Goal: Transaction & Acquisition: Obtain resource

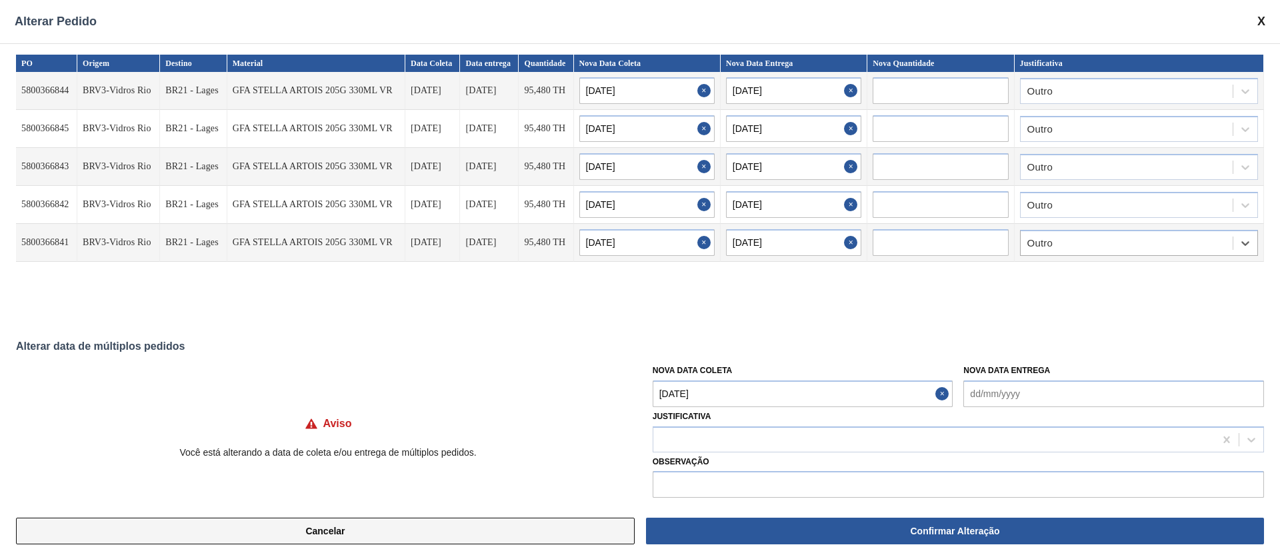
click at [347, 535] on button "Cancelar" at bounding box center [325, 531] width 619 height 27
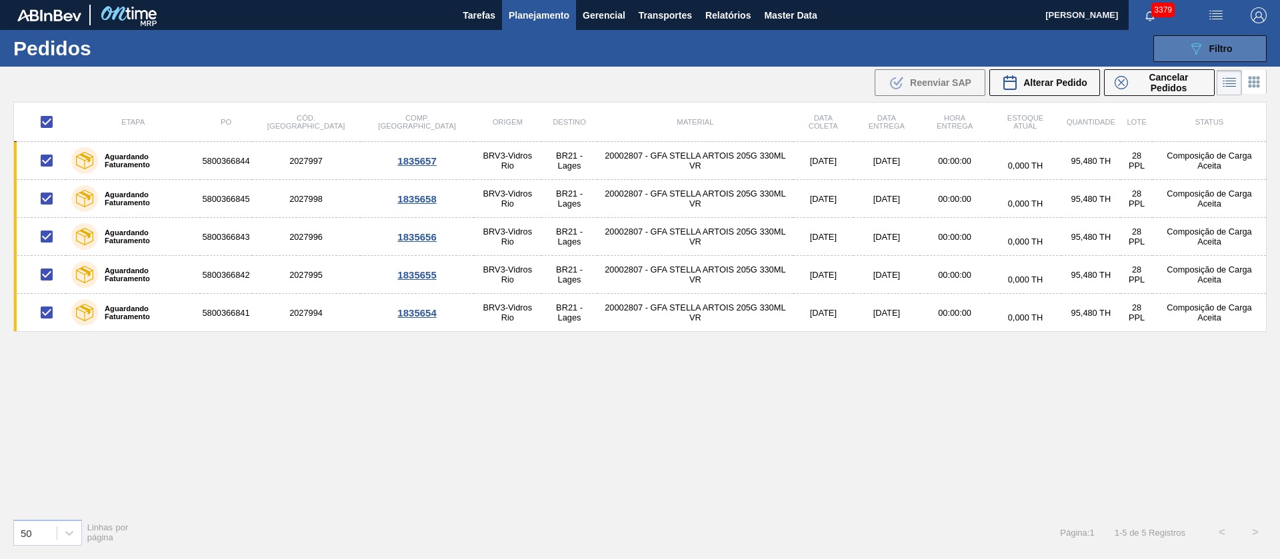
click at [1225, 45] on span "Filtro" at bounding box center [1220, 48] width 23 height 11
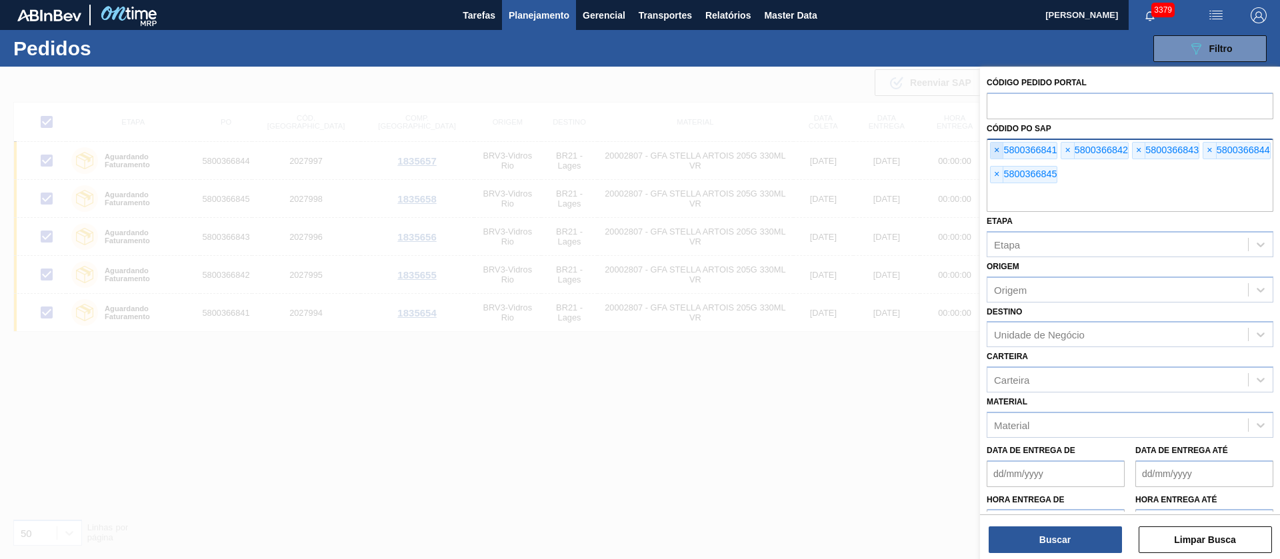
click at [993, 149] on span "×" at bounding box center [997, 151] width 13 height 16
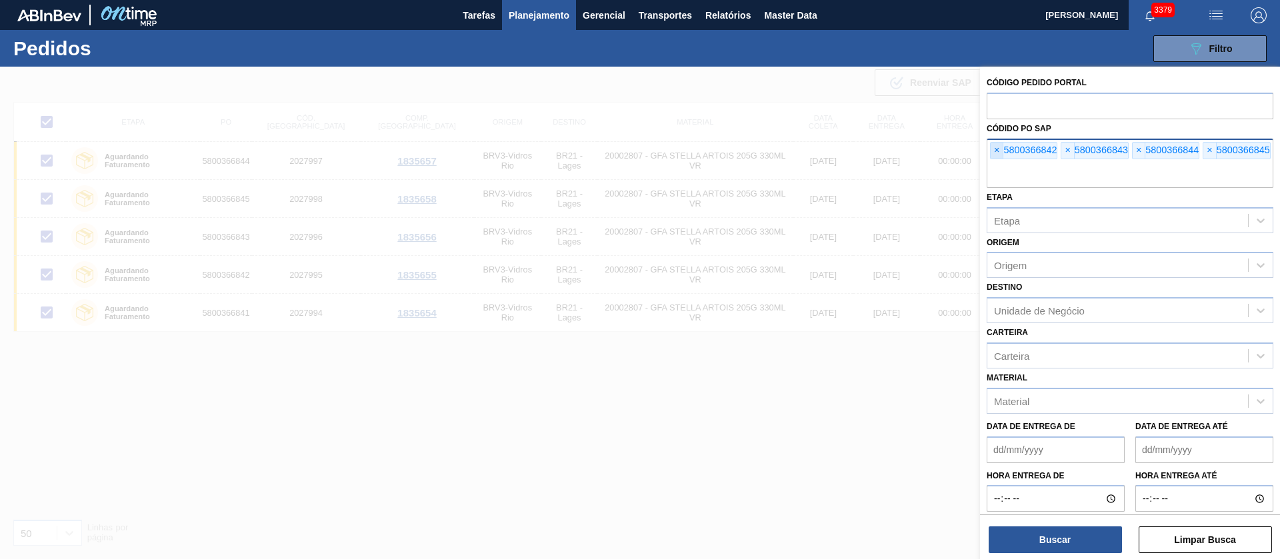
click at [993, 148] on span "×" at bounding box center [997, 151] width 13 height 16
click at [994, 148] on span "×" at bounding box center [997, 151] width 13 height 16
click at [994, 163] on input "text" at bounding box center [1130, 175] width 287 height 25
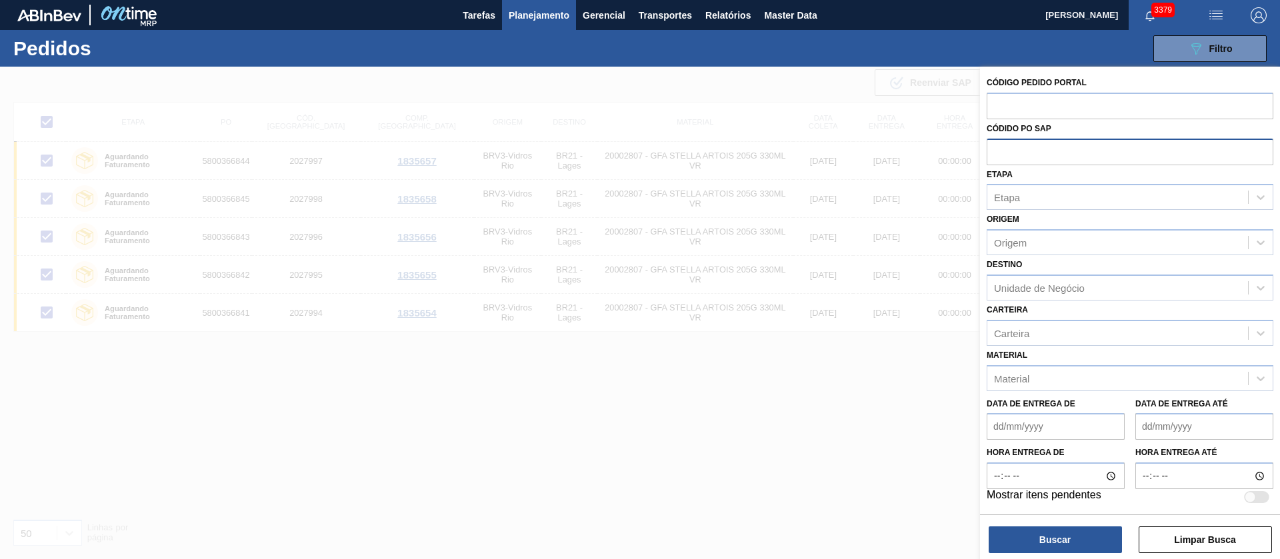
paste input "5800365936"
type input "5800365936"
click at [1091, 537] on button "Buscar" at bounding box center [1055, 540] width 133 height 27
checkbox input "false"
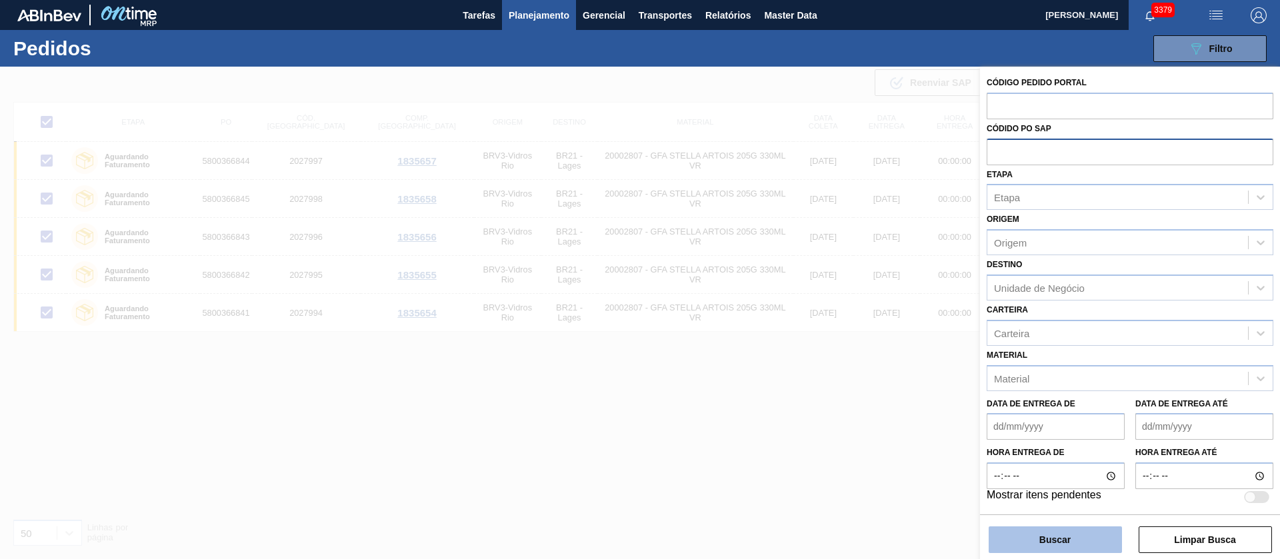
checkbox input "false"
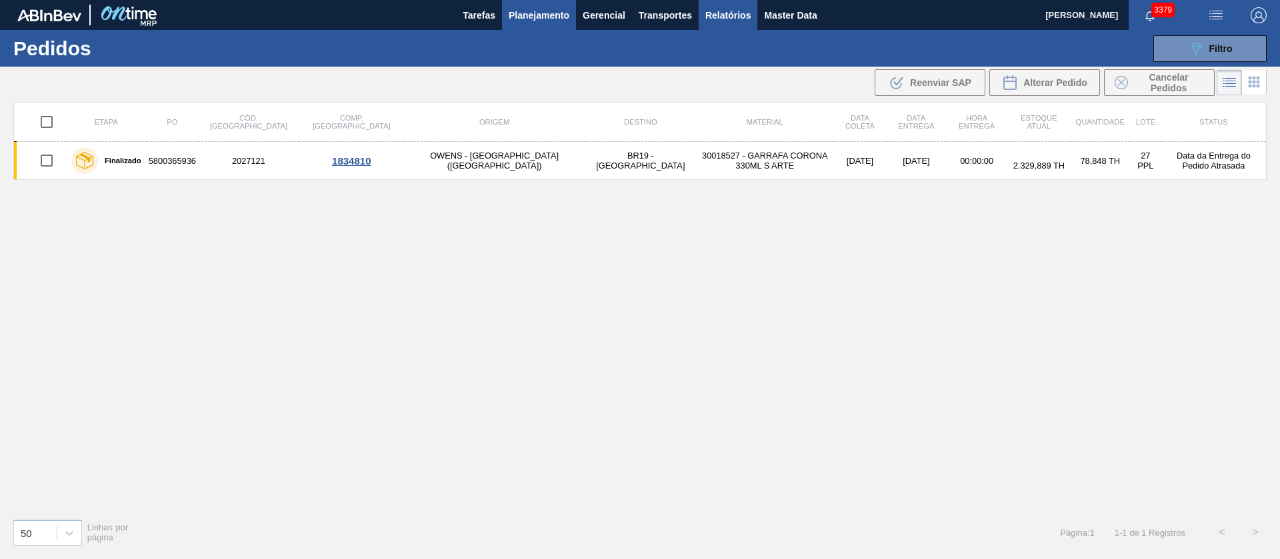
click at [728, 25] on button "Relatórios" at bounding box center [728, 15] width 59 height 30
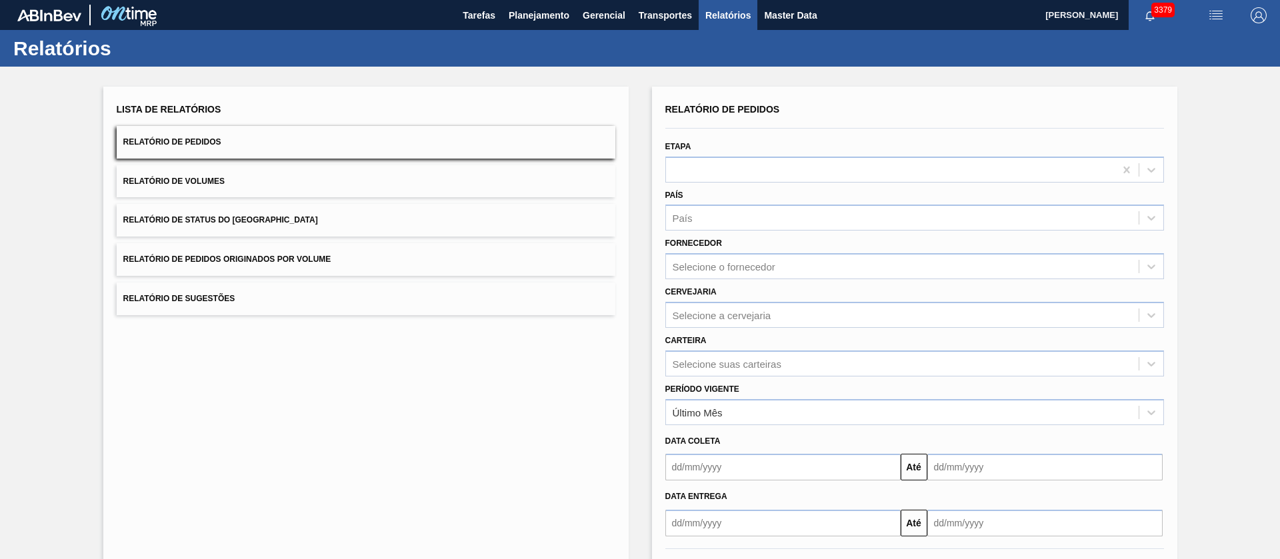
click at [233, 269] on button "Relatório de Pedidos Originados por Volume" at bounding box center [366, 259] width 499 height 33
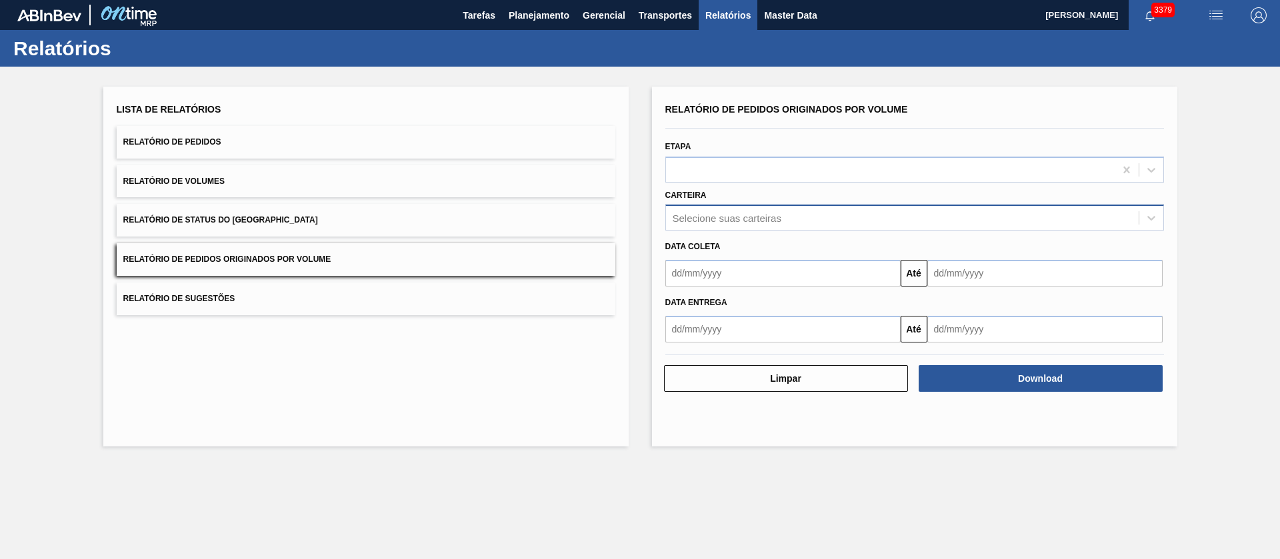
click at [770, 213] on div "Selecione suas carteiras" at bounding box center [727, 218] width 109 height 11
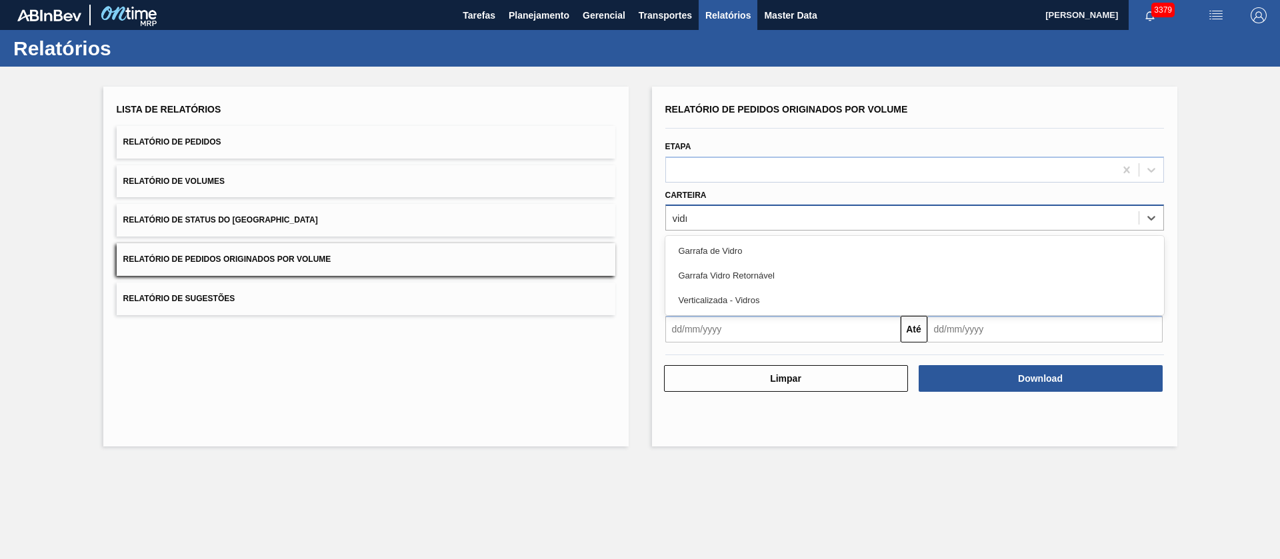
type input "vidro"
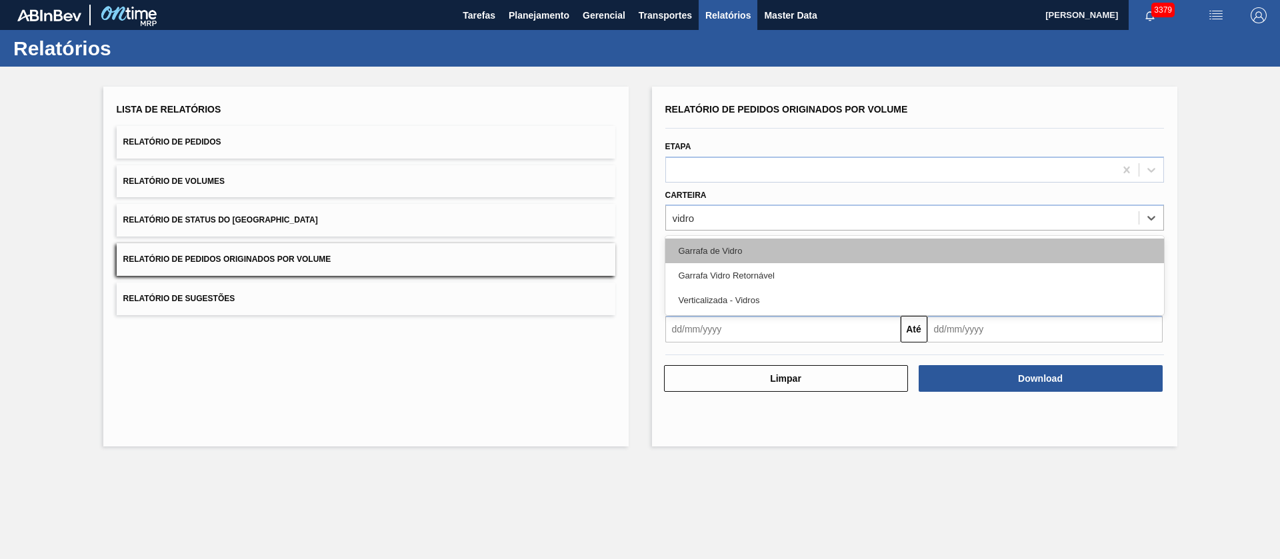
click at [720, 243] on div "Garrafa de Vidro" at bounding box center [914, 251] width 499 height 25
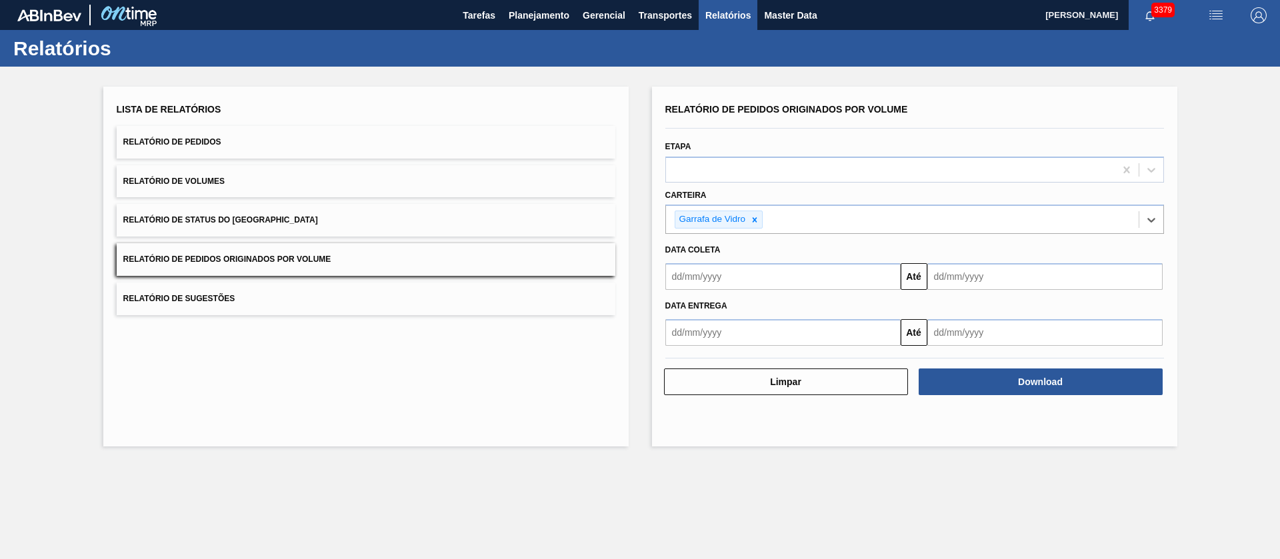
click at [748, 293] on div "Data entrega Até" at bounding box center [914, 318] width 509 height 56
click at [747, 274] on input "text" at bounding box center [782, 276] width 235 height 27
click at [710, 351] on div "1" at bounding box center [702, 352] width 18 height 18
type input "[DATE]"
drag, startPoint x: 927, startPoint y: 288, endPoint x: 953, endPoint y: 283, distance: 27.2
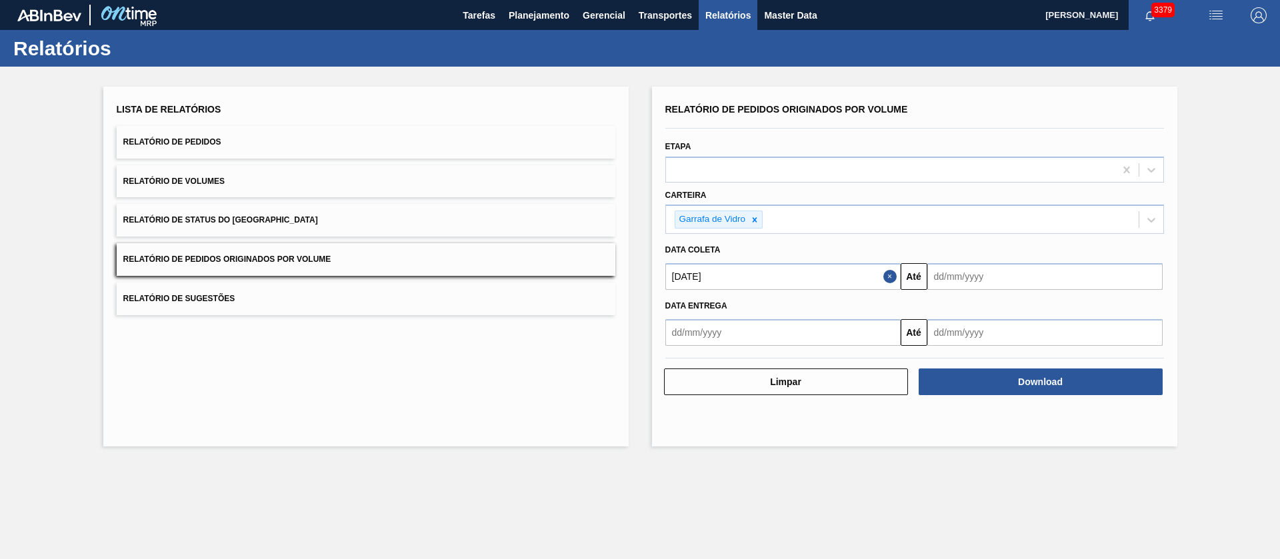
click at [927, 288] on input "text" at bounding box center [1044, 276] width 235 height 27
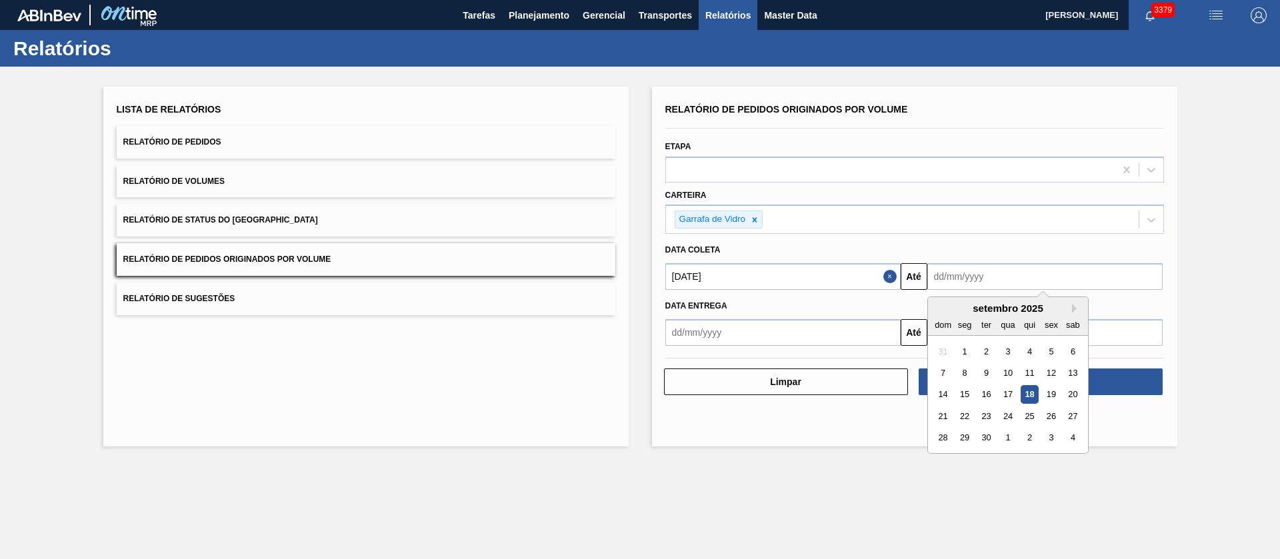
click at [960, 281] on input "text" at bounding box center [1044, 276] width 235 height 27
click at [1052, 396] on div "19" at bounding box center [1051, 395] width 18 height 18
type input "[DATE]"
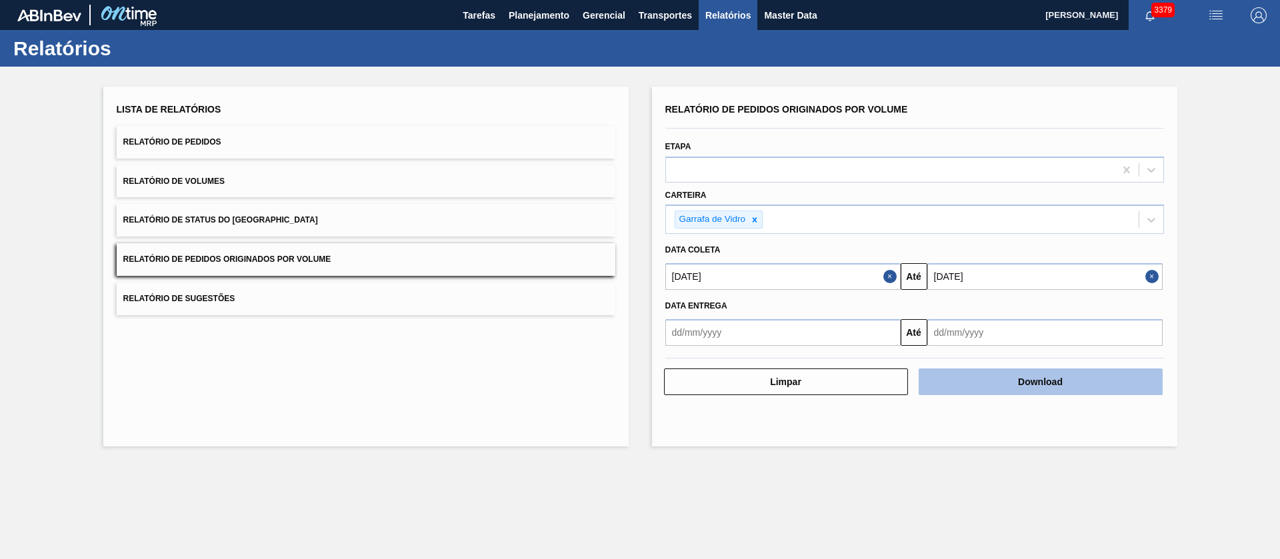
click at [1033, 390] on button "Download" at bounding box center [1041, 382] width 244 height 27
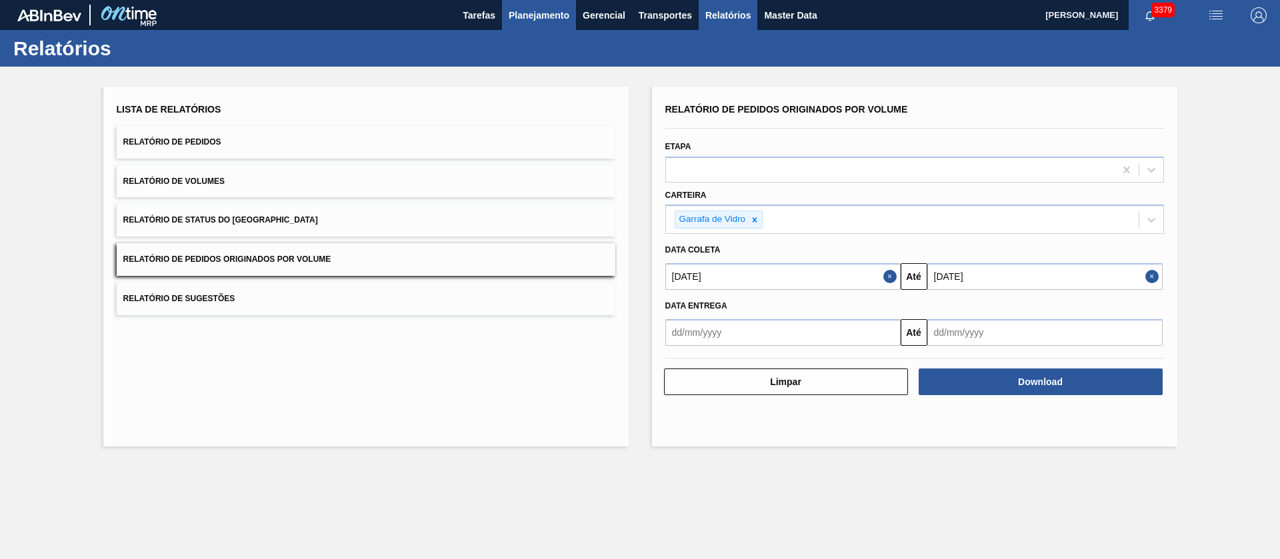
click at [541, 17] on span "Planejamento" at bounding box center [539, 15] width 61 height 16
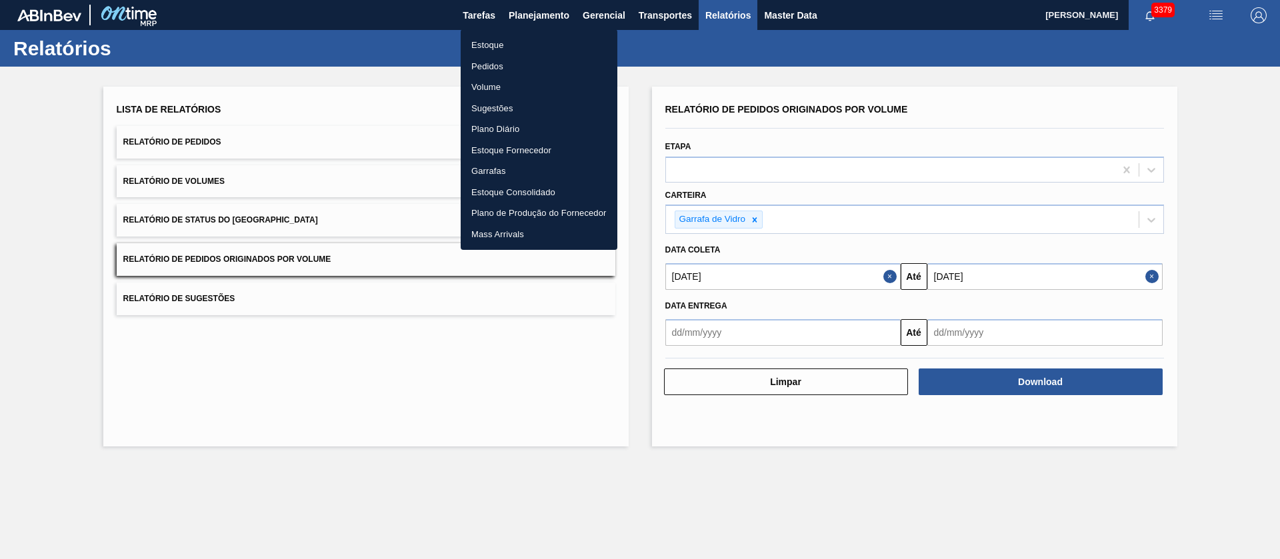
click at [493, 65] on li "Pedidos" at bounding box center [539, 66] width 157 height 21
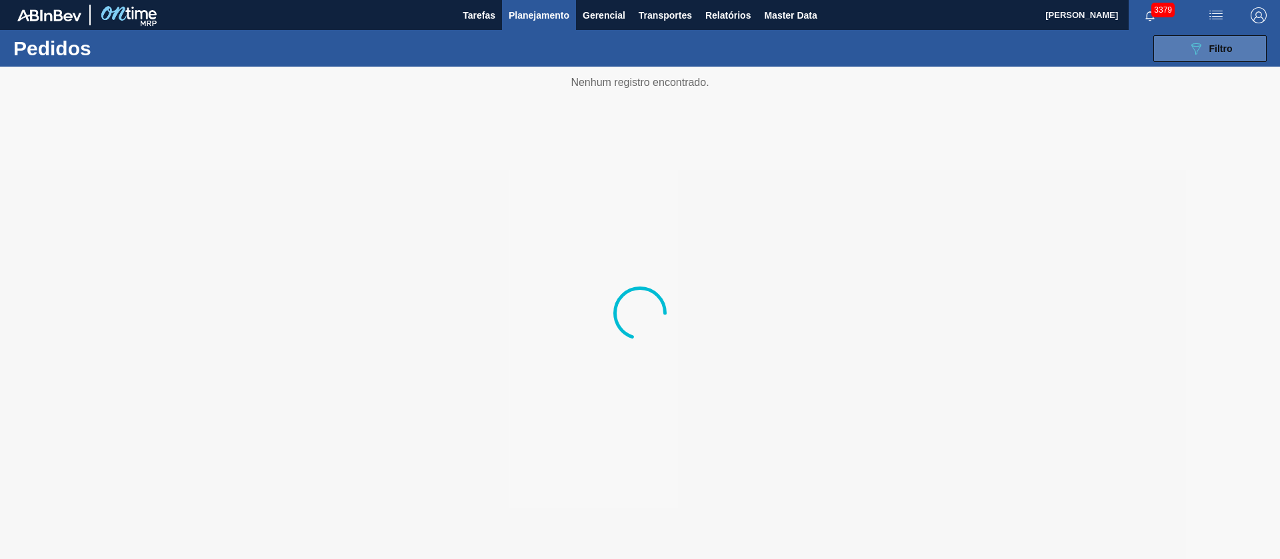
click at [1223, 55] on div "089F7B8B-B2A5-4AFE-B5C0-19BA573D28AC Filtro" at bounding box center [1210, 49] width 45 height 16
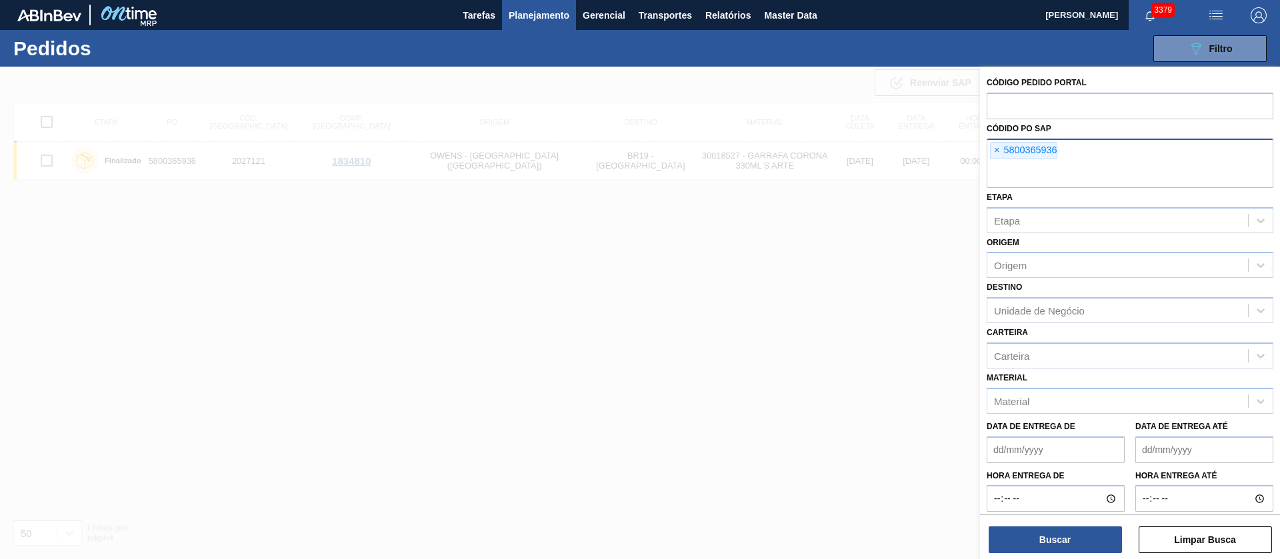
click at [991, 150] on span "×" at bounding box center [997, 151] width 13 height 16
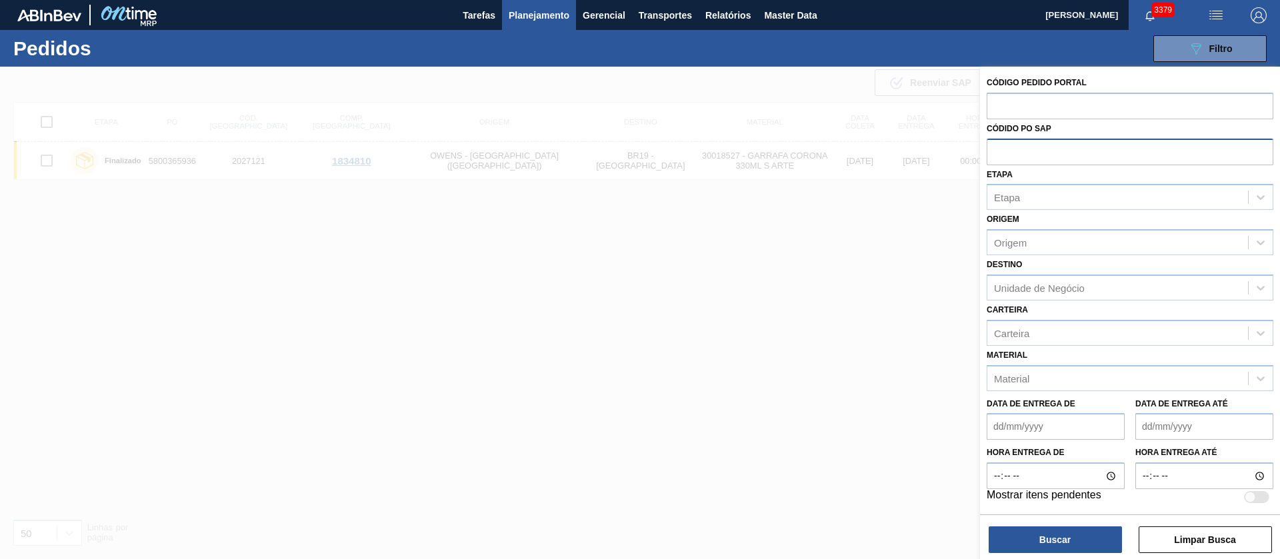
click at [990, 149] on input "text" at bounding box center [1130, 151] width 287 height 25
paste input "5800365749"
type input "5800365749"
click at [1070, 545] on button "Buscar" at bounding box center [1055, 540] width 133 height 27
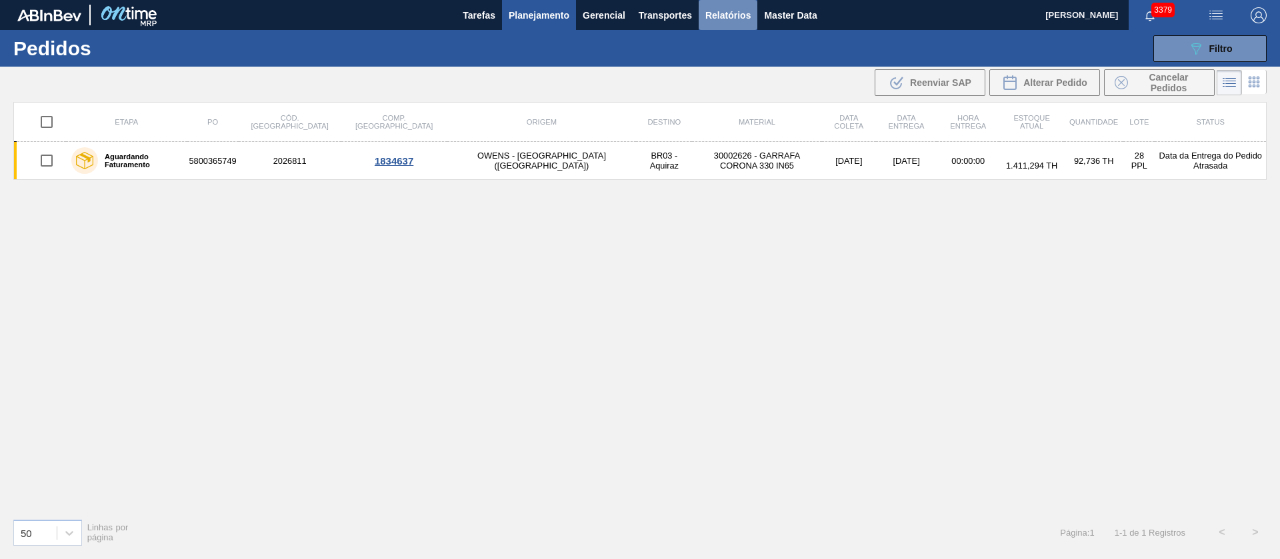
click at [727, 15] on span "Relatórios" at bounding box center [727, 15] width 45 height 16
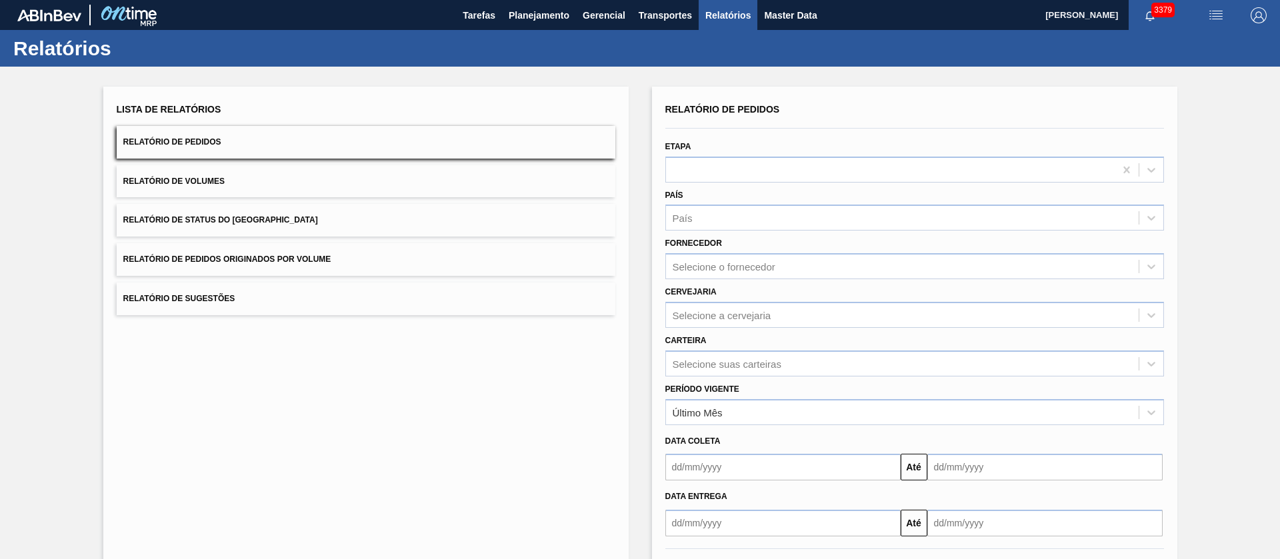
click at [259, 219] on span "Relatório de Status do [GEOGRAPHIC_DATA]" at bounding box center [220, 219] width 195 height 9
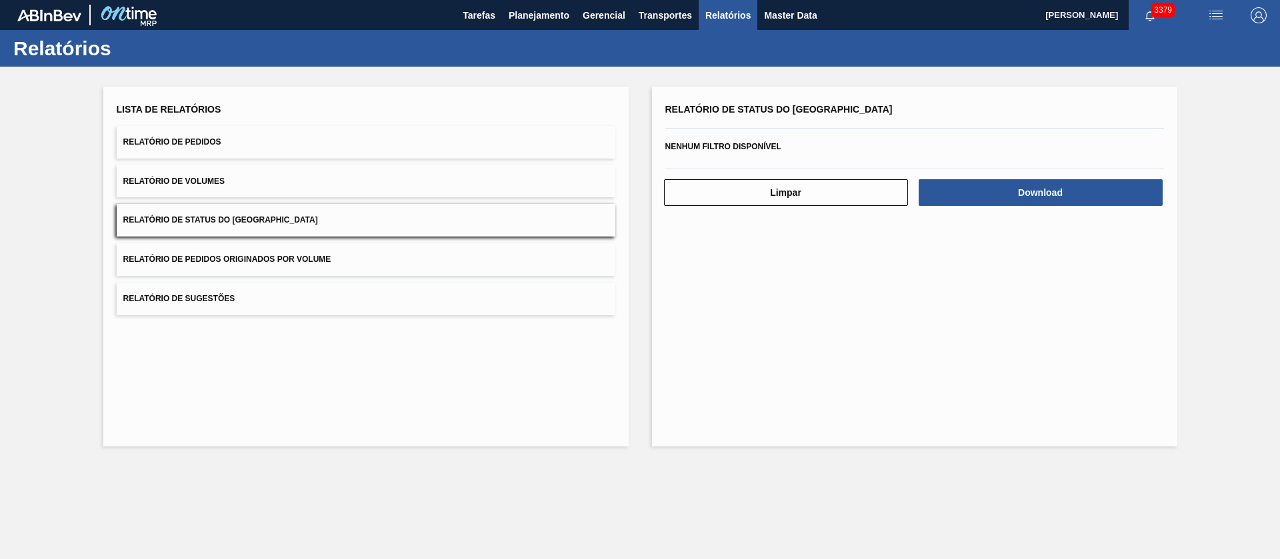
click at [307, 257] on span "Relatório de Pedidos Originados por Volume" at bounding box center [227, 259] width 208 height 9
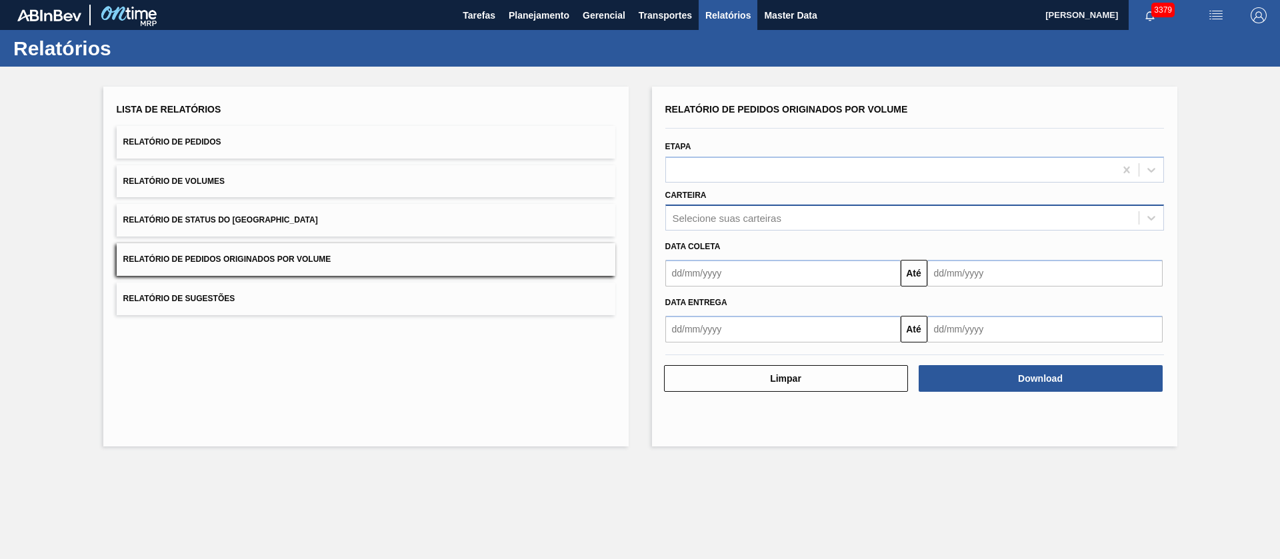
click at [727, 210] on div "Selecione suas carteiras" at bounding box center [902, 218] width 473 height 19
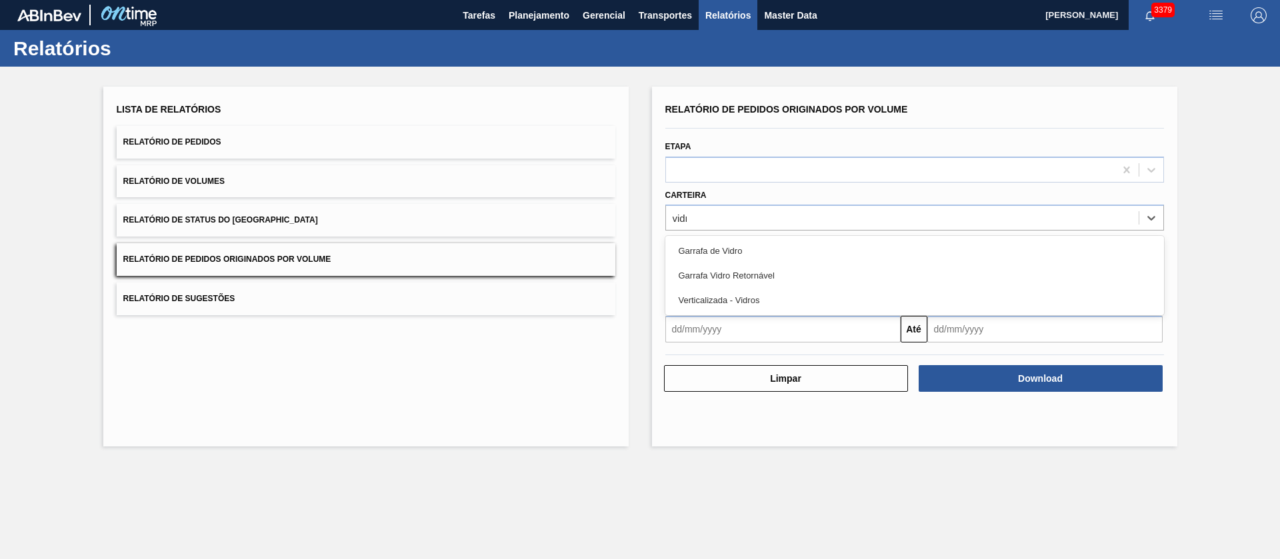
type input "vidro"
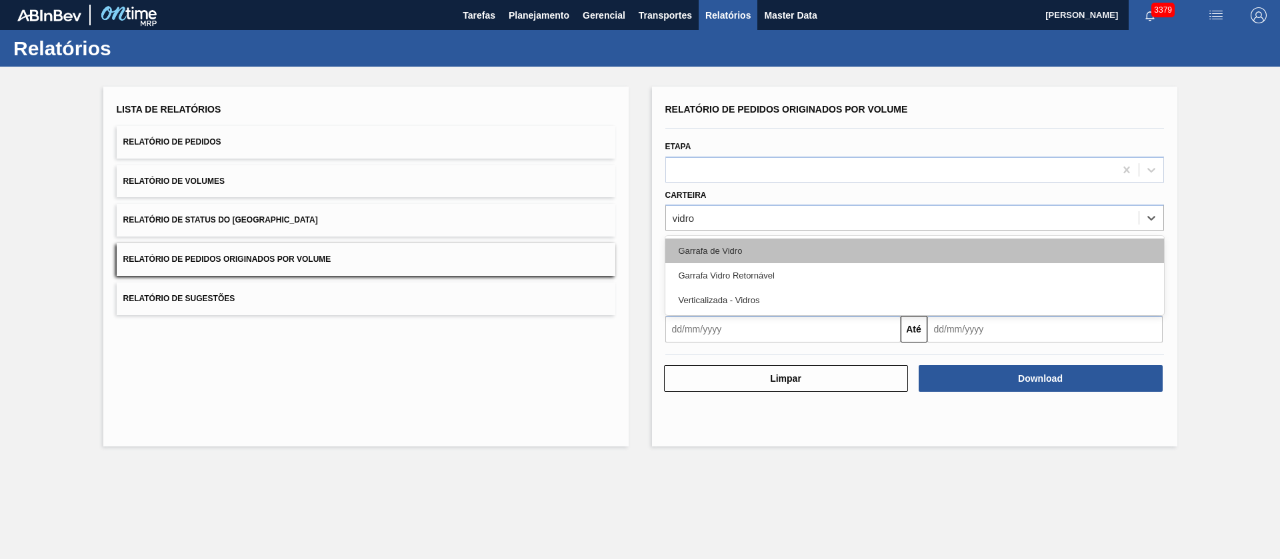
click at [724, 246] on div "Garrafa de Vidro" at bounding box center [914, 251] width 499 height 25
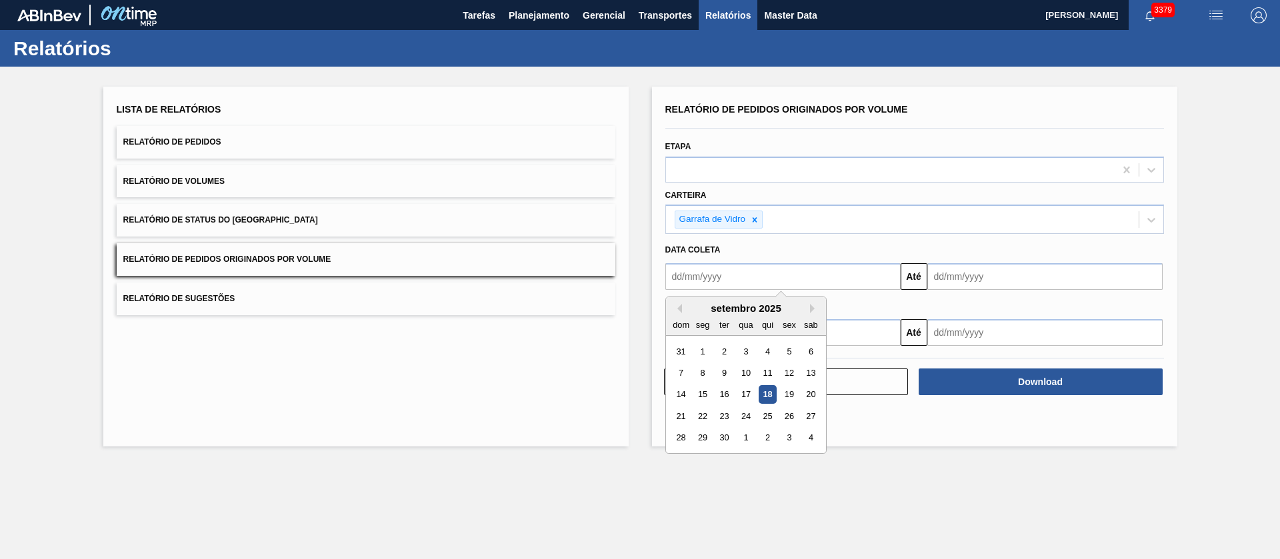
click at [757, 263] on input "text" at bounding box center [782, 276] width 235 height 27
click at [705, 351] on div "1" at bounding box center [702, 352] width 18 height 18
type input "[DATE]"
click at [950, 279] on input "text" at bounding box center [1044, 276] width 235 height 27
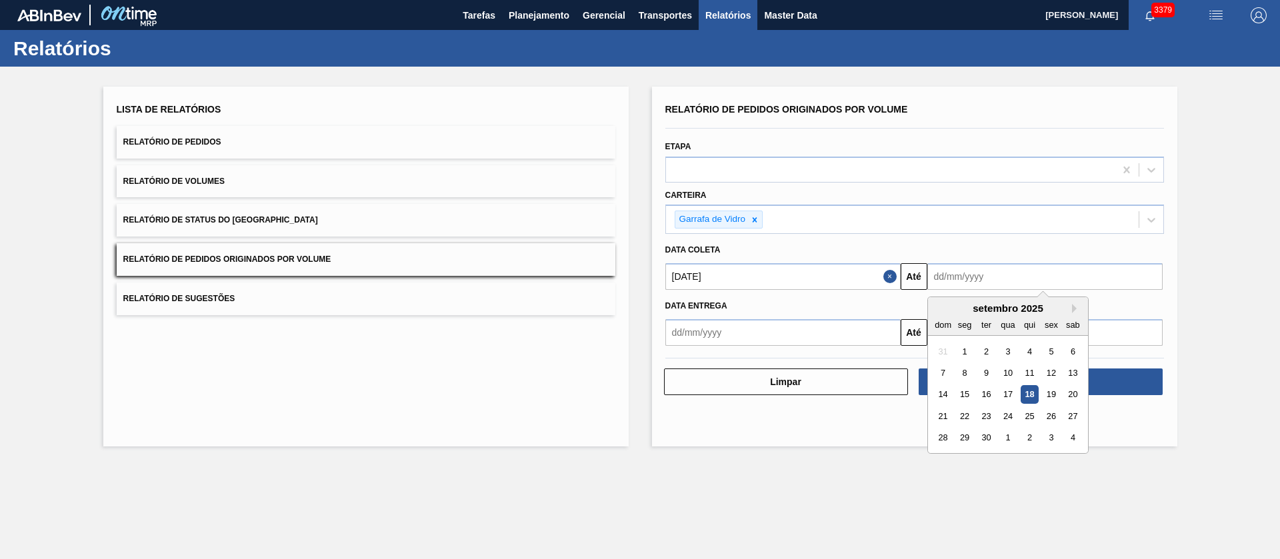
drag, startPoint x: 1047, startPoint y: 397, endPoint x: 1032, endPoint y: 397, distance: 15.3
click at [1047, 397] on div "19" at bounding box center [1051, 395] width 18 height 18
type input "[DATE]"
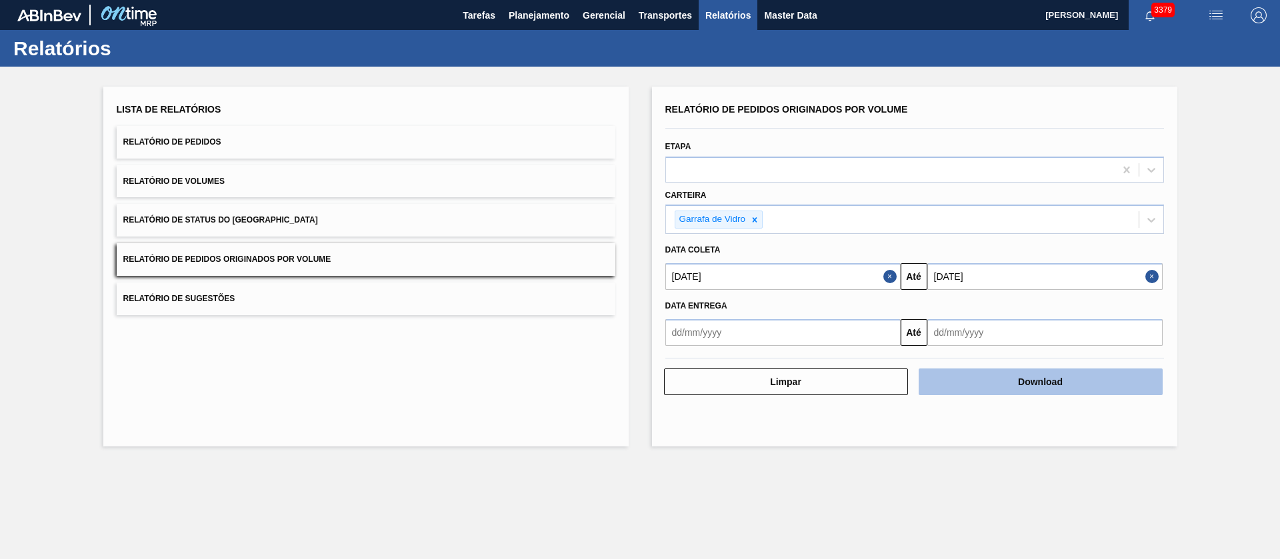
click at [1019, 389] on button "Download" at bounding box center [1041, 382] width 244 height 27
